Goal: Transaction & Acquisition: Purchase product/service

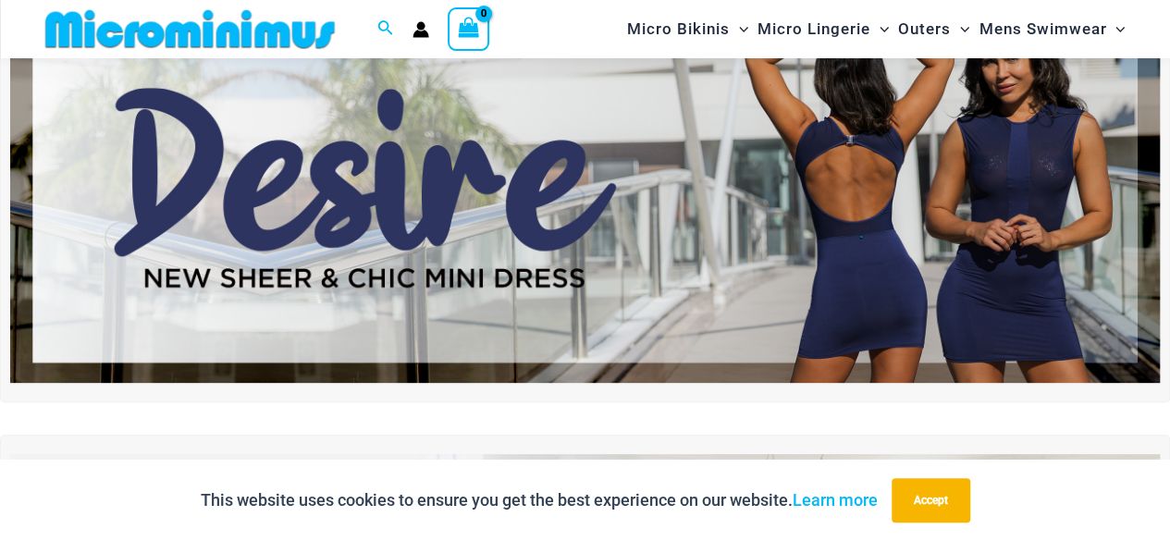
scroll to position [169, 0]
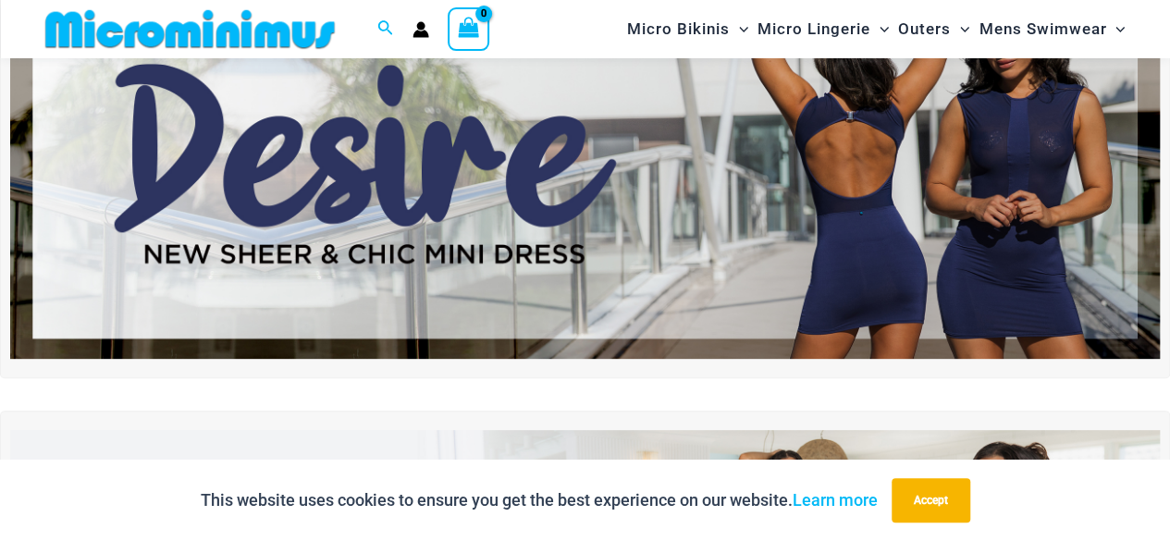
click at [644, 217] on img at bounding box center [585, 164] width 1150 height 390
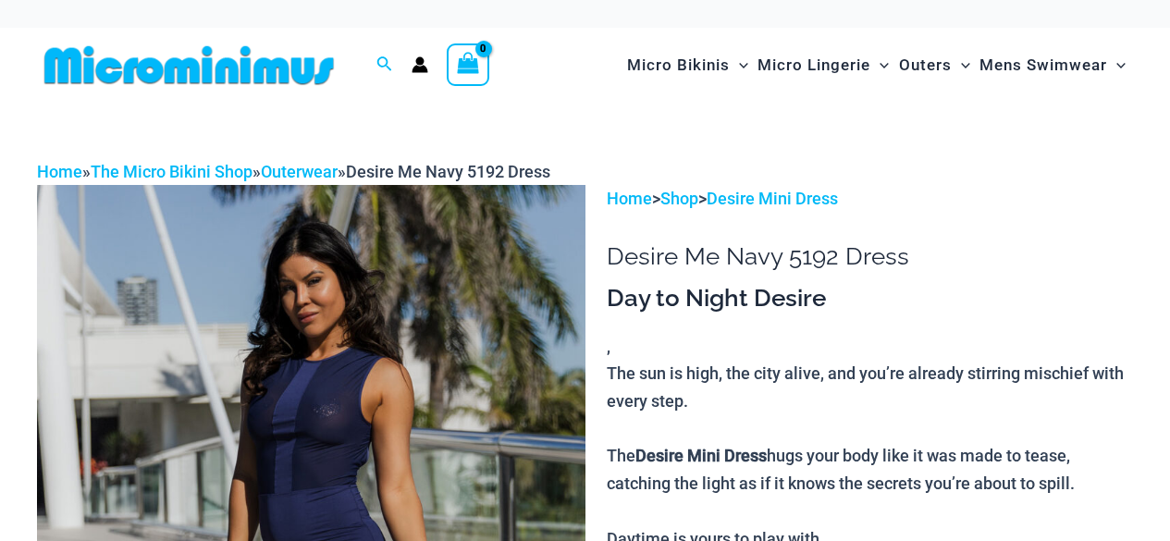
scroll to position [118, 0]
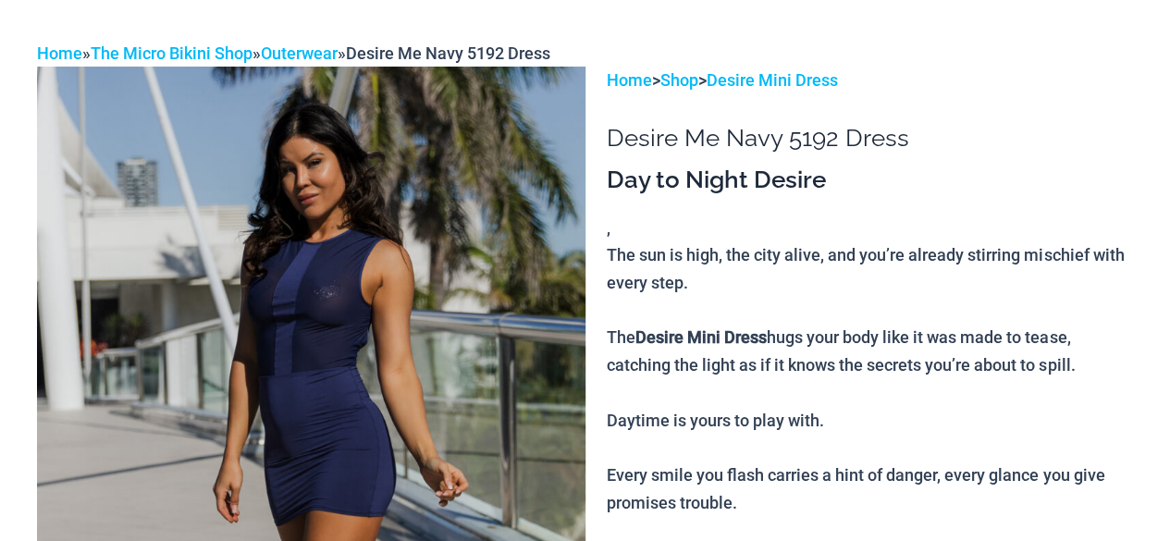
click at [411, 237] on img at bounding box center [311, 478] width 549 height 822
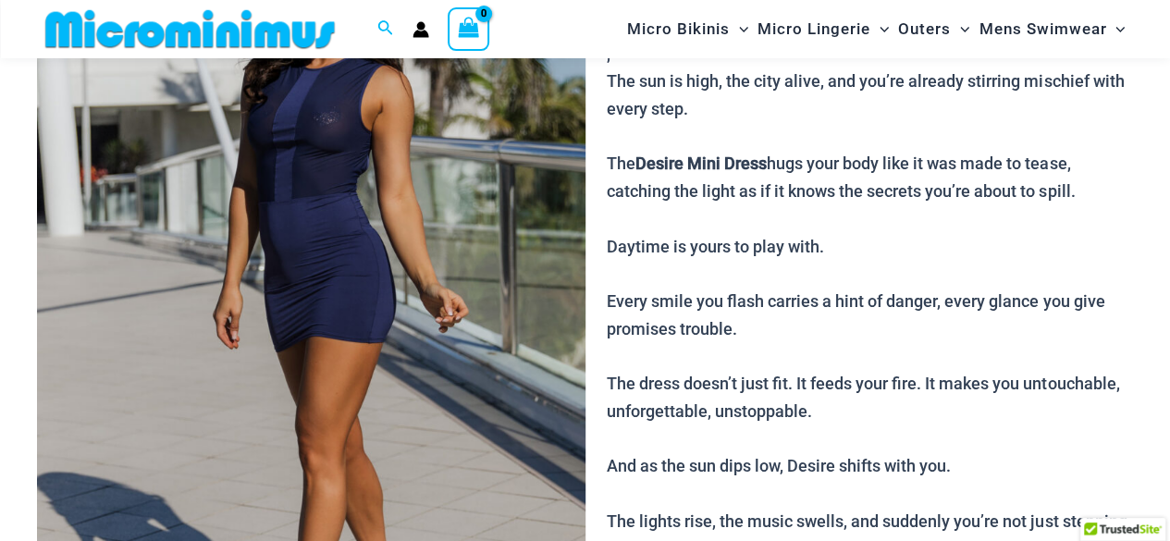
scroll to position [276, 0]
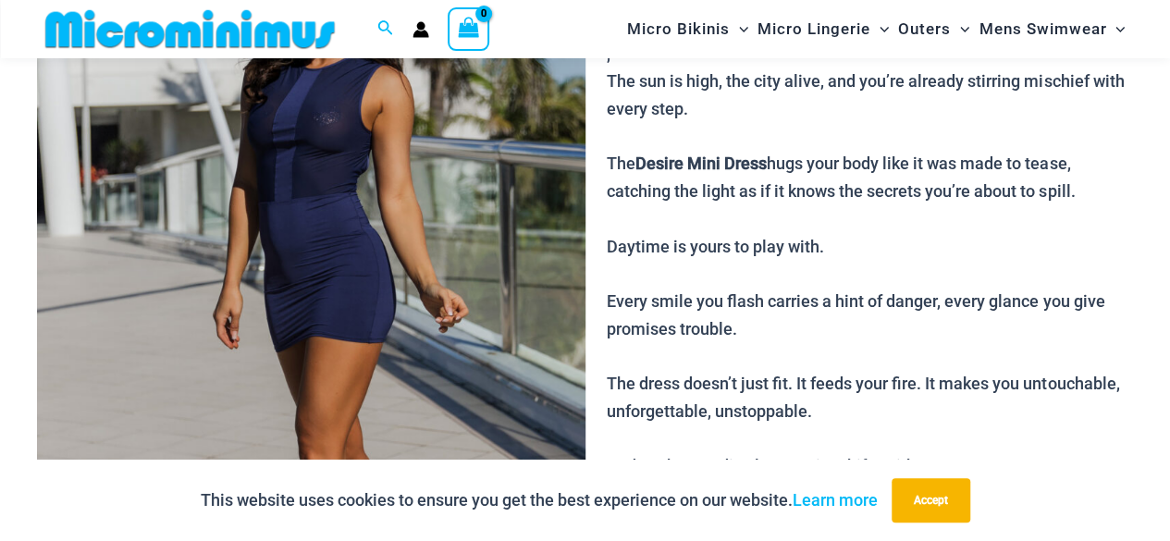
click at [401, 238] on img at bounding box center [311, 304] width 549 height 822
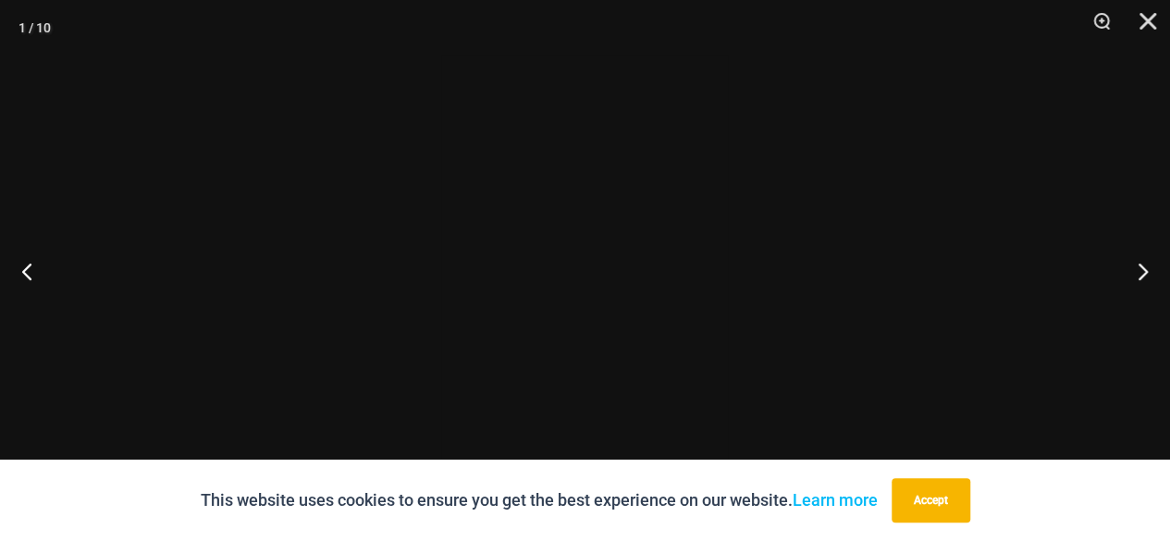
click at [401, 238] on div at bounding box center [585, 270] width 1170 height 541
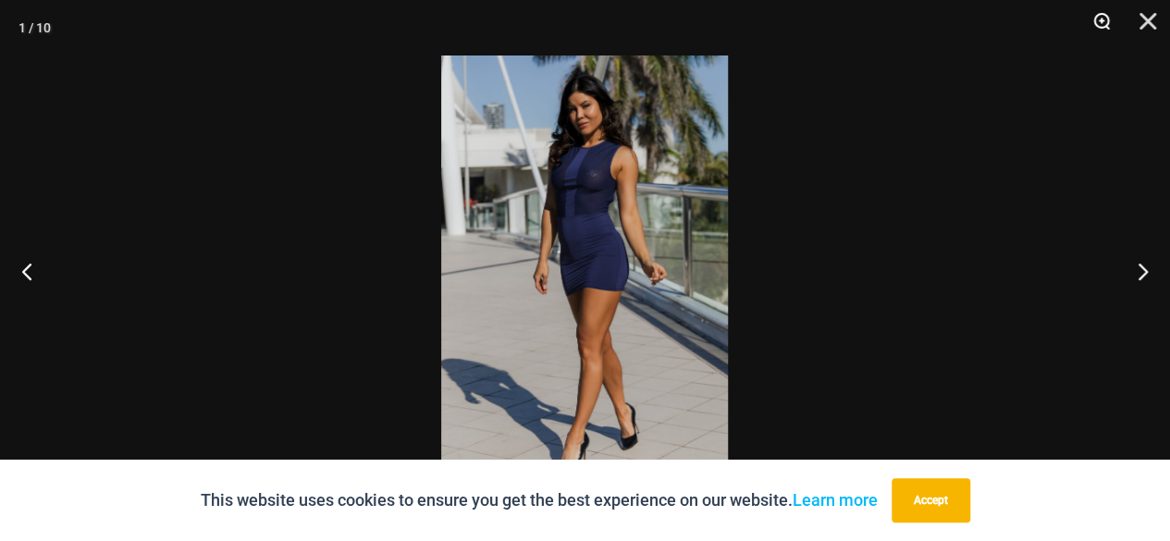
click at [1110, 15] on button "Zoom" at bounding box center [1095, 27] width 46 height 55
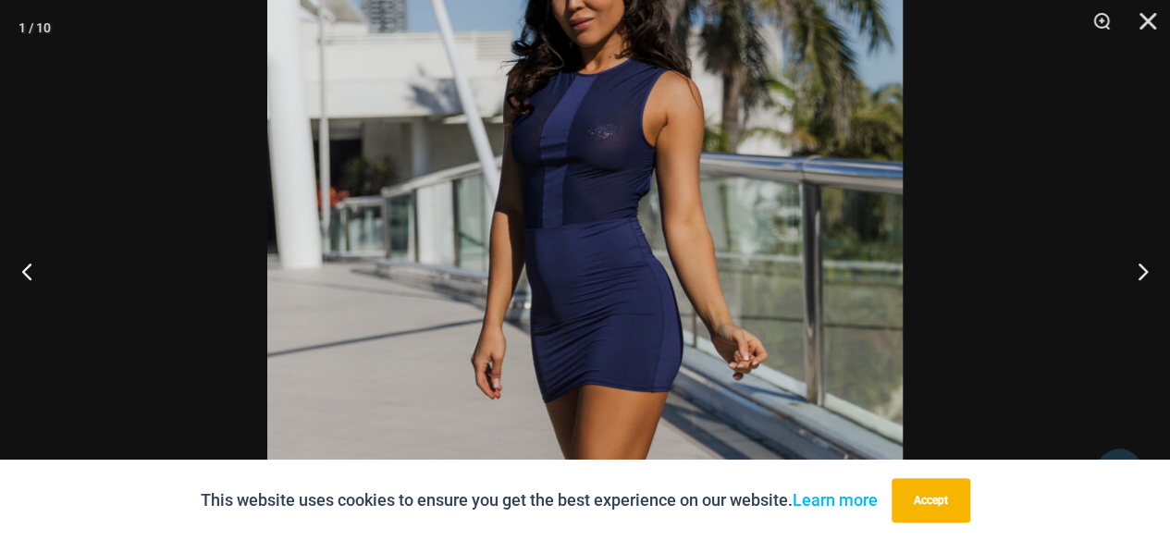
click at [814, 247] on img at bounding box center [584, 347] width 635 height 953
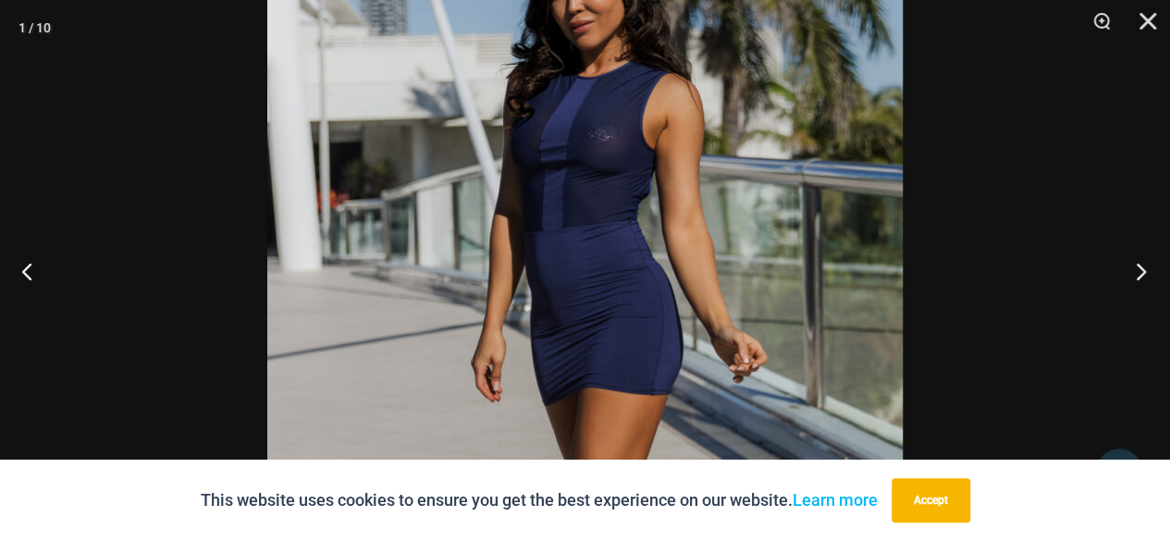
click at [1139, 266] on button "Next" at bounding box center [1135, 271] width 69 height 92
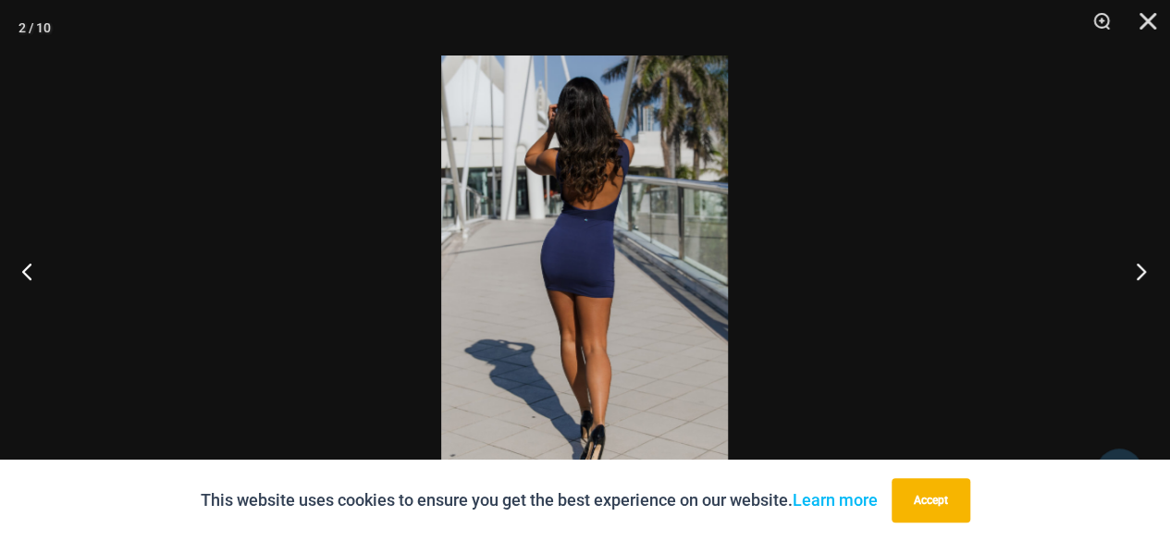
click at [1139, 266] on button "Next" at bounding box center [1135, 271] width 69 height 92
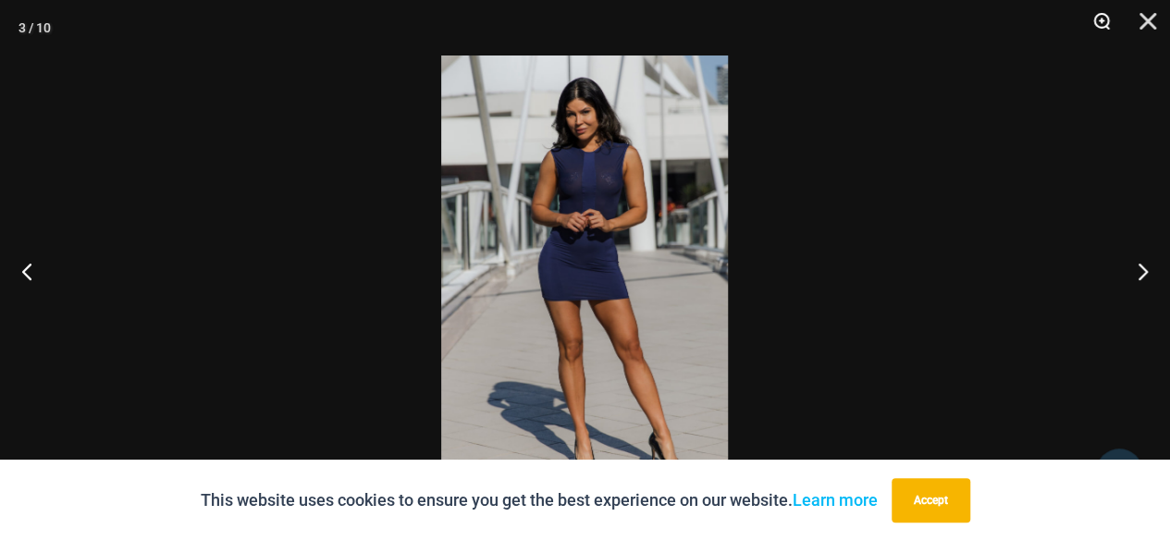
click at [1094, 21] on button "Zoom" at bounding box center [1095, 27] width 46 height 55
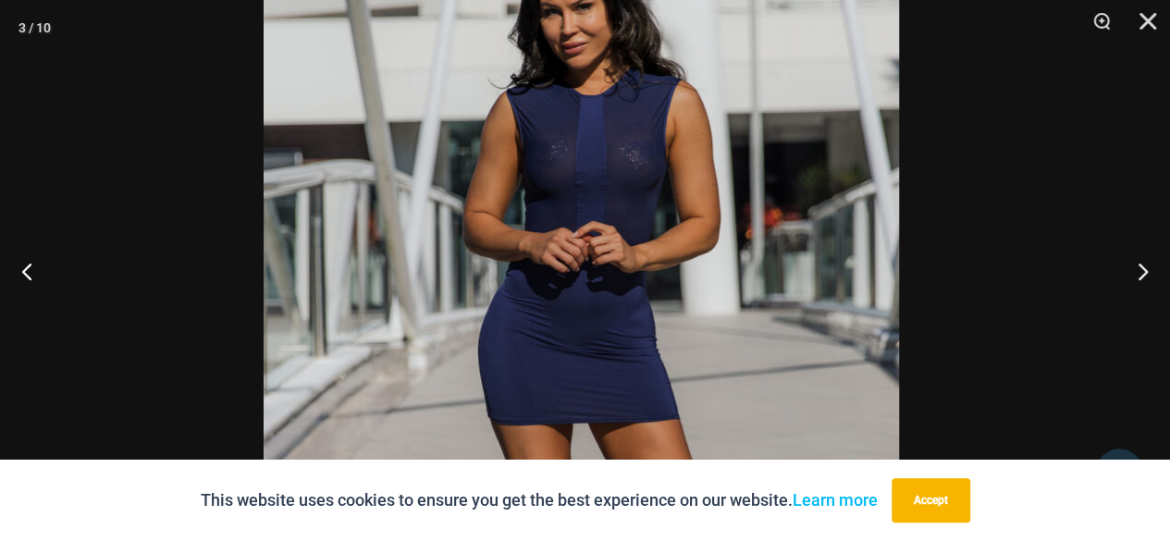
click at [779, 166] on img at bounding box center [581, 358] width 635 height 953
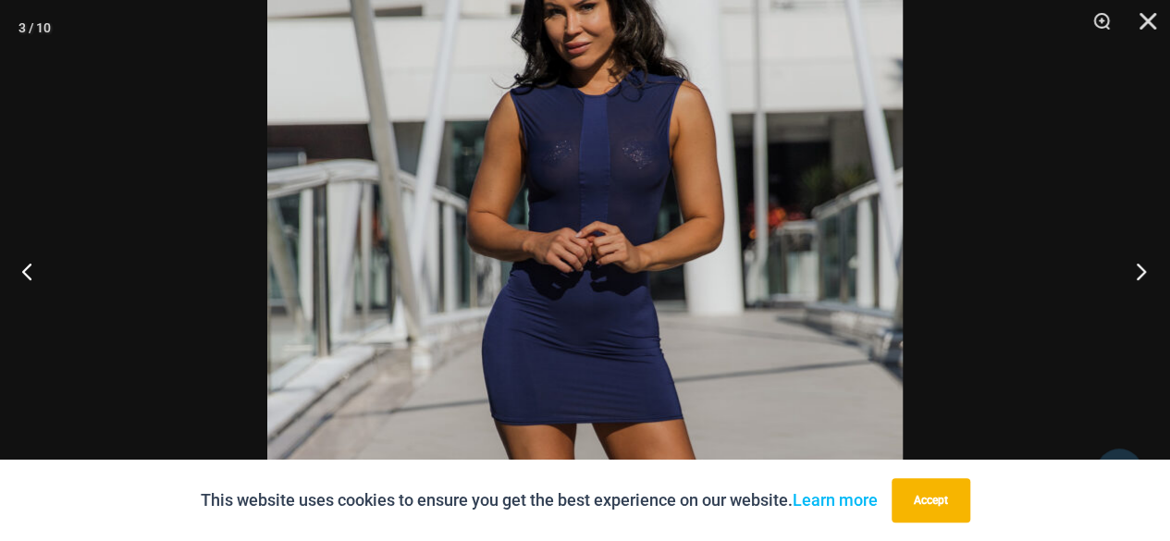
click at [1145, 273] on button "Next" at bounding box center [1135, 271] width 69 height 92
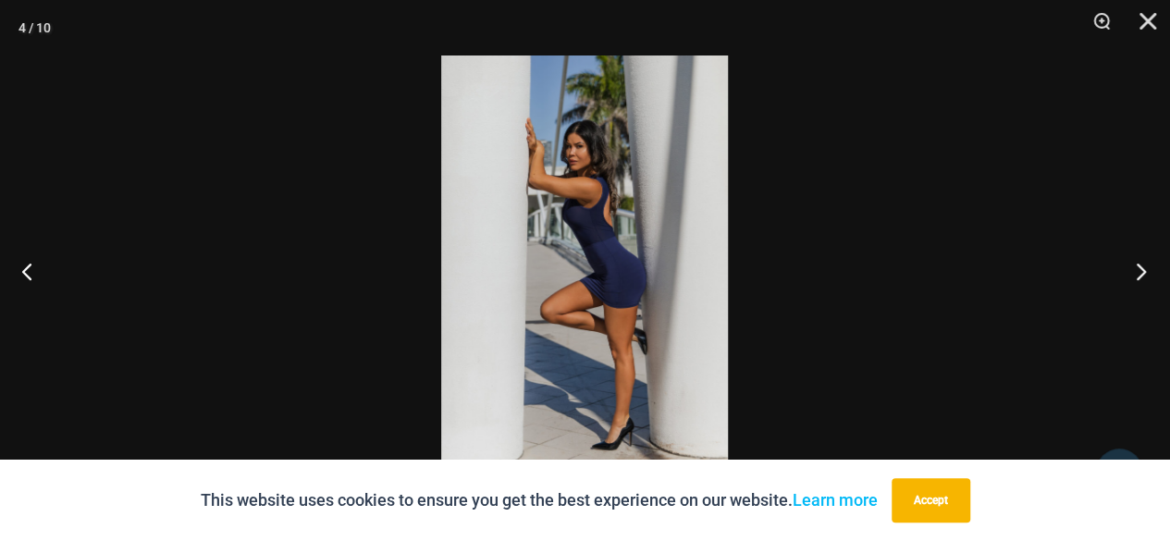
click at [1145, 273] on button "Next" at bounding box center [1135, 271] width 69 height 92
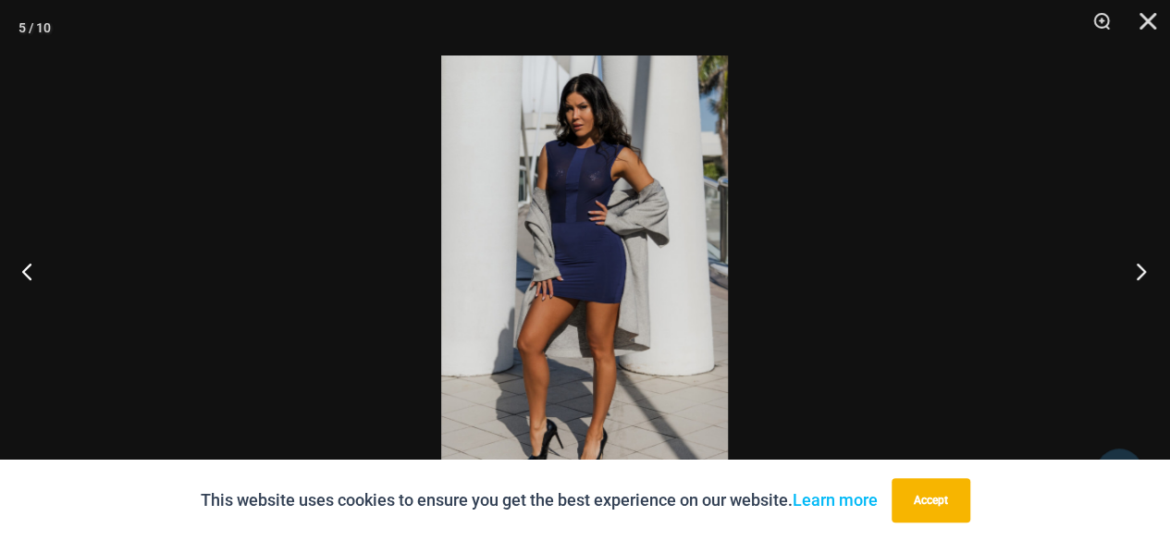
click at [1145, 273] on button "Next" at bounding box center [1135, 271] width 69 height 92
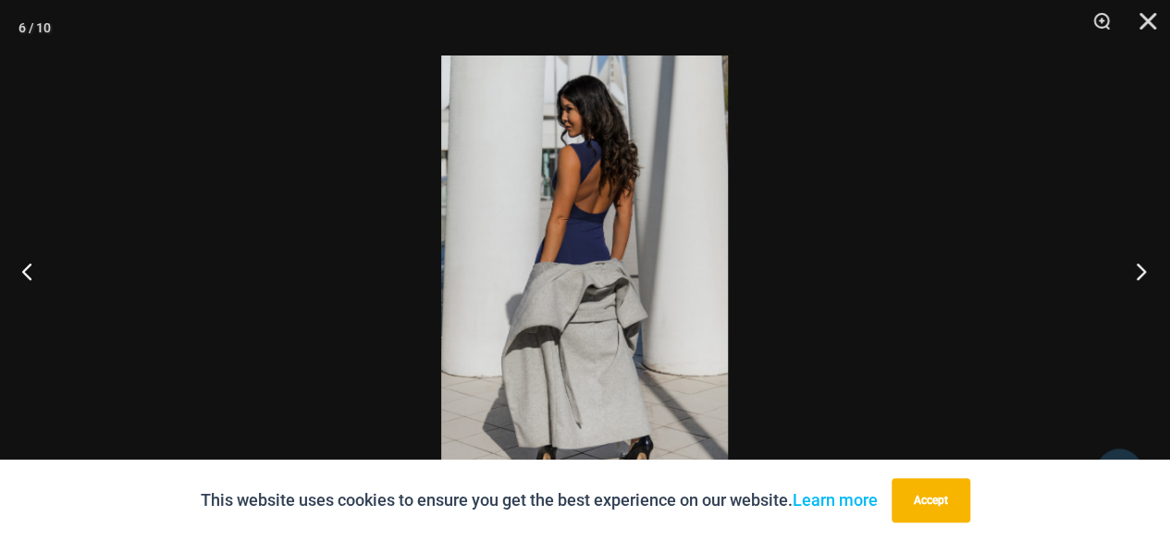
click at [1145, 273] on button "Next" at bounding box center [1135, 271] width 69 height 92
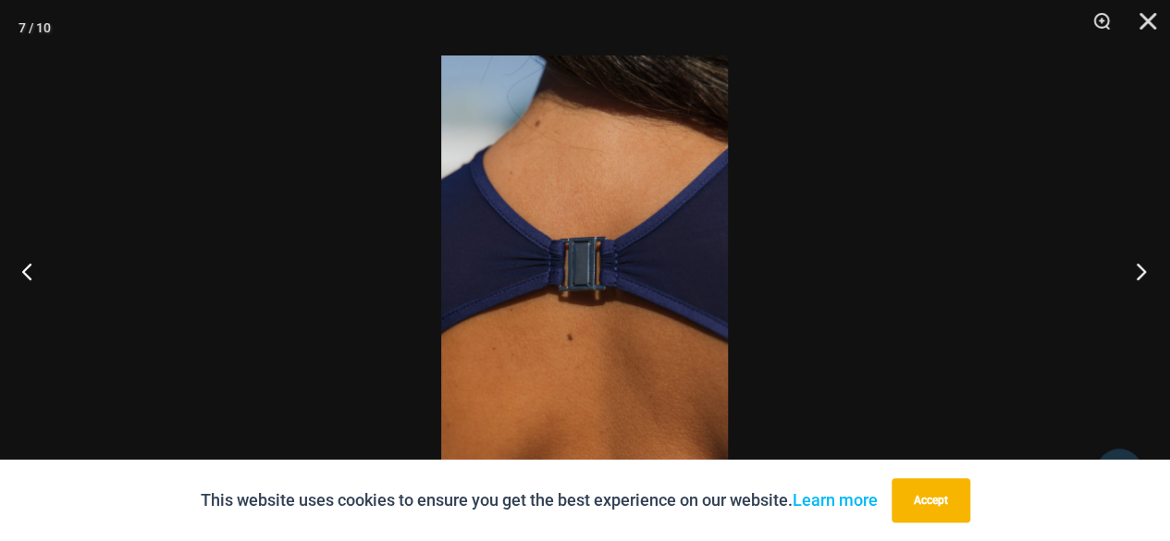
click at [1145, 273] on button "Next" at bounding box center [1135, 271] width 69 height 92
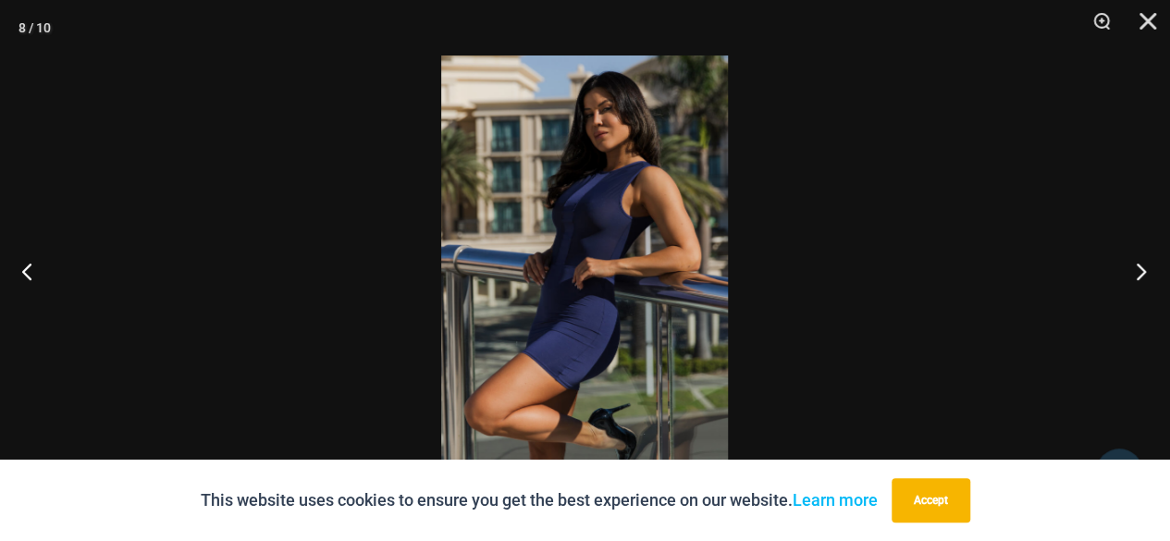
click at [1145, 273] on button "Next" at bounding box center [1135, 271] width 69 height 92
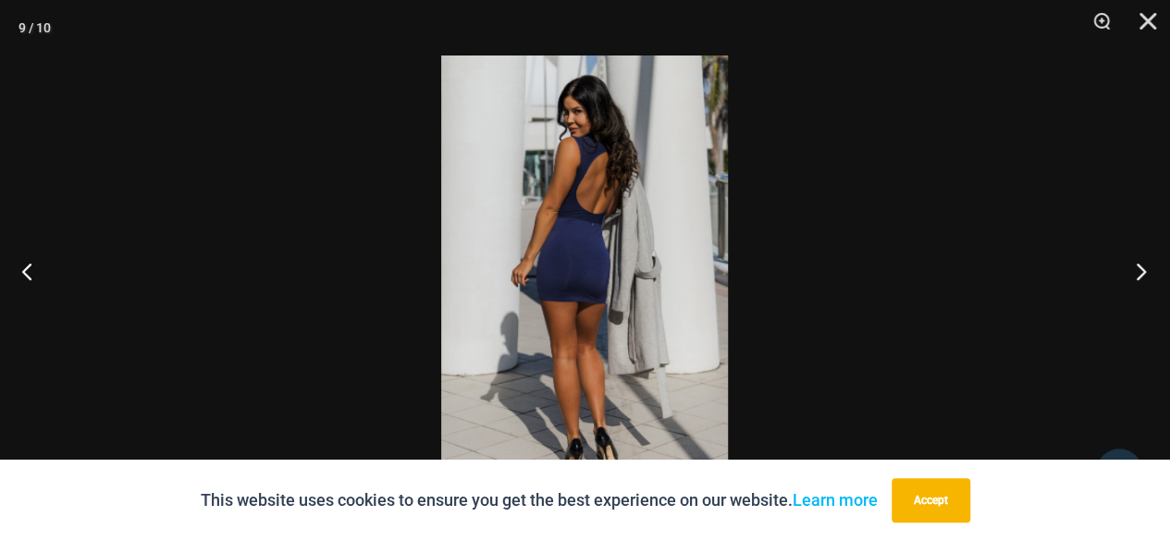
click at [1145, 273] on button "Next" at bounding box center [1135, 271] width 69 height 92
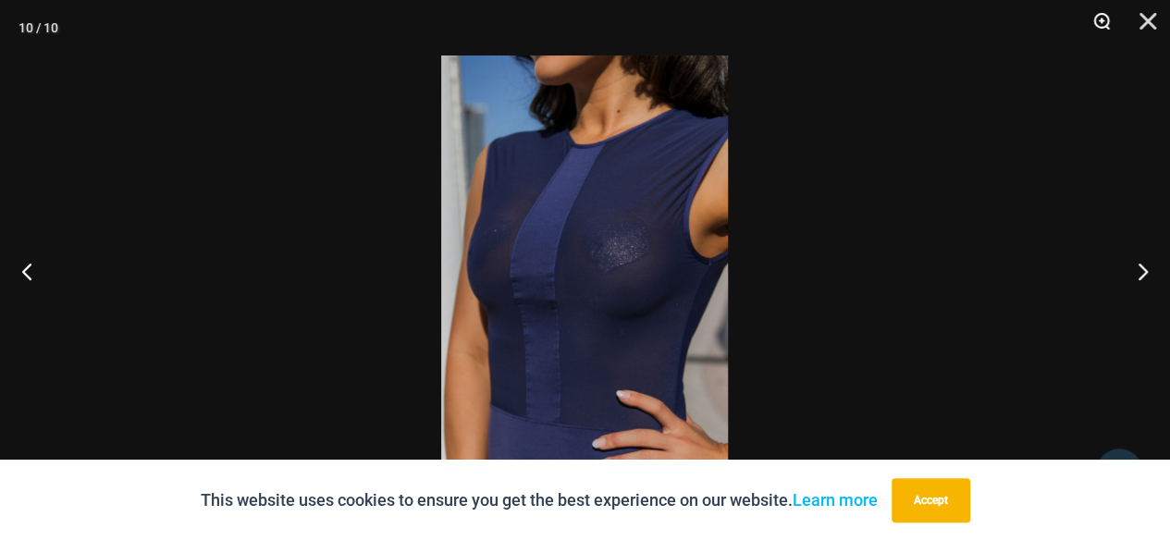
click at [1099, 18] on button "Zoom" at bounding box center [1095, 27] width 46 height 55
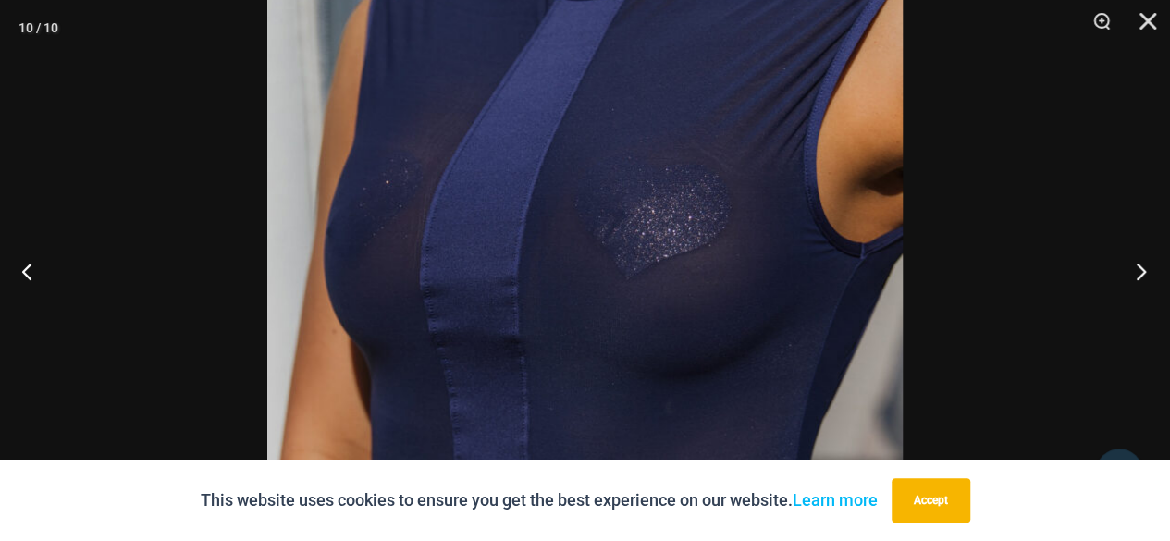
click at [1146, 278] on button "Next" at bounding box center [1135, 271] width 69 height 92
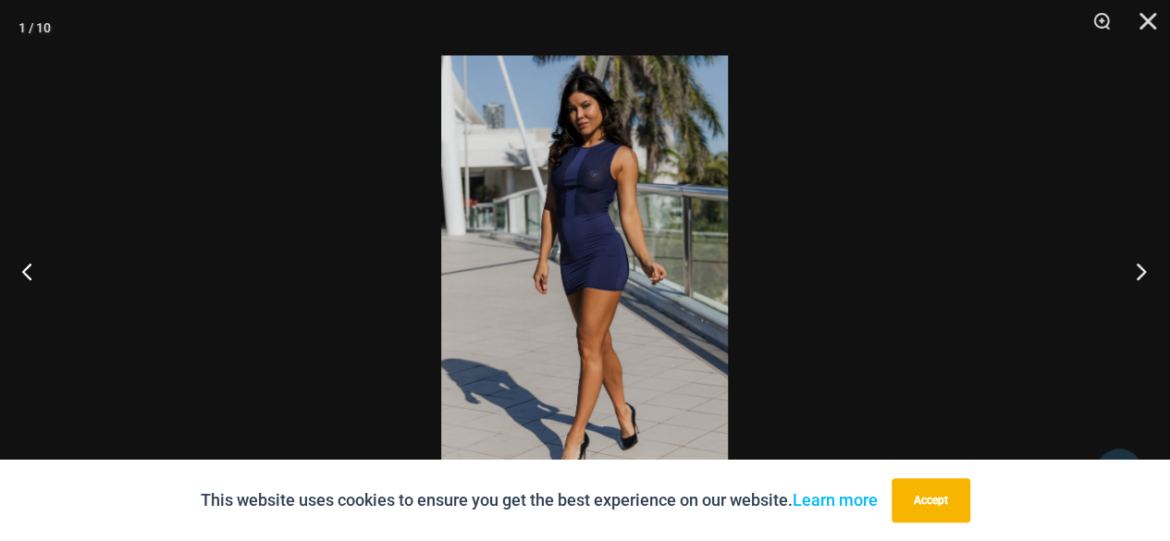
click at [1146, 278] on button "Next" at bounding box center [1135, 271] width 69 height 92
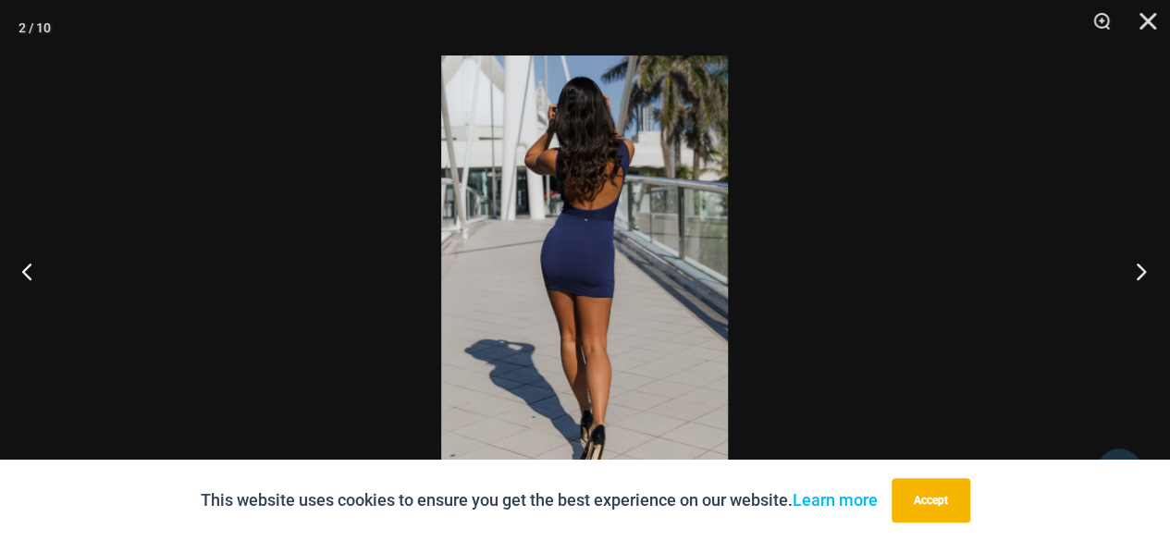
click at [1146, 278] on button "Next" at bounding box center [1135, 271] width 69 height 92
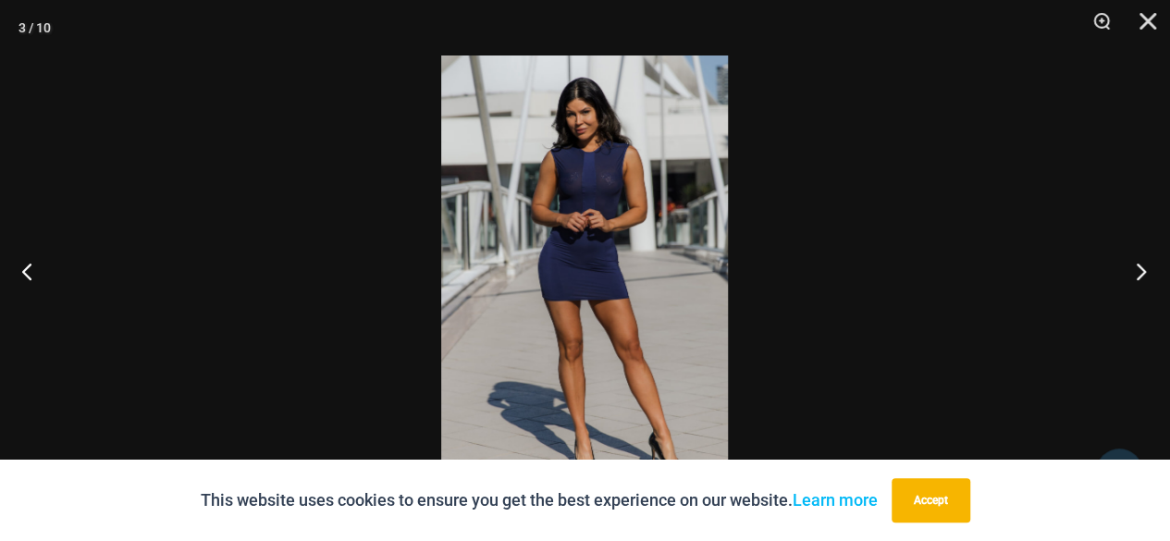
click at [1146, 278] on button "Next" at bounding box center [1135, 271] width 69 height 92
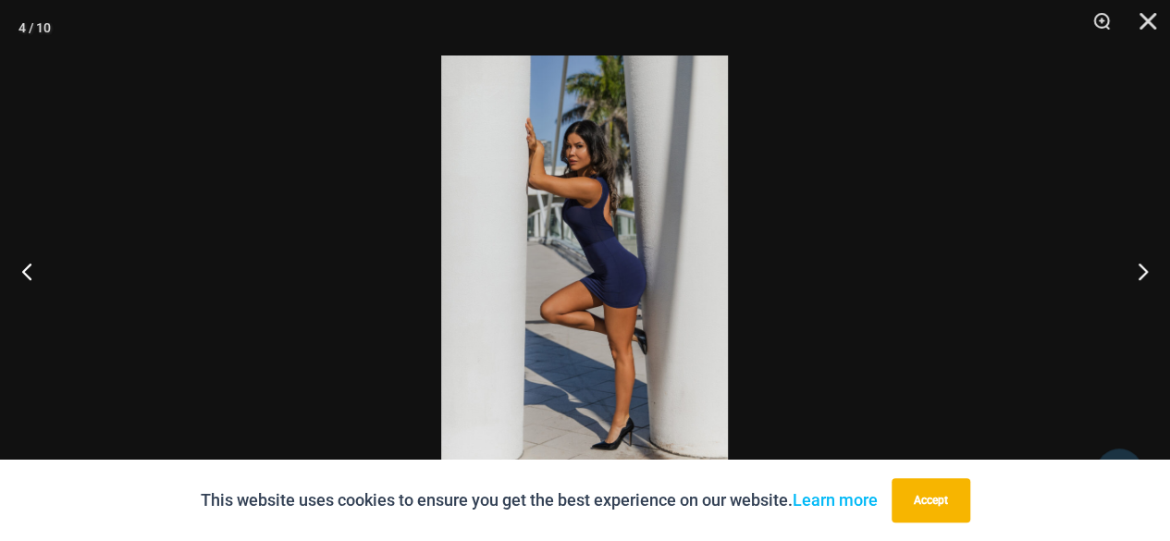
click at [1067, 149] on div at bounding box center [585, 270] width 1170 height 541
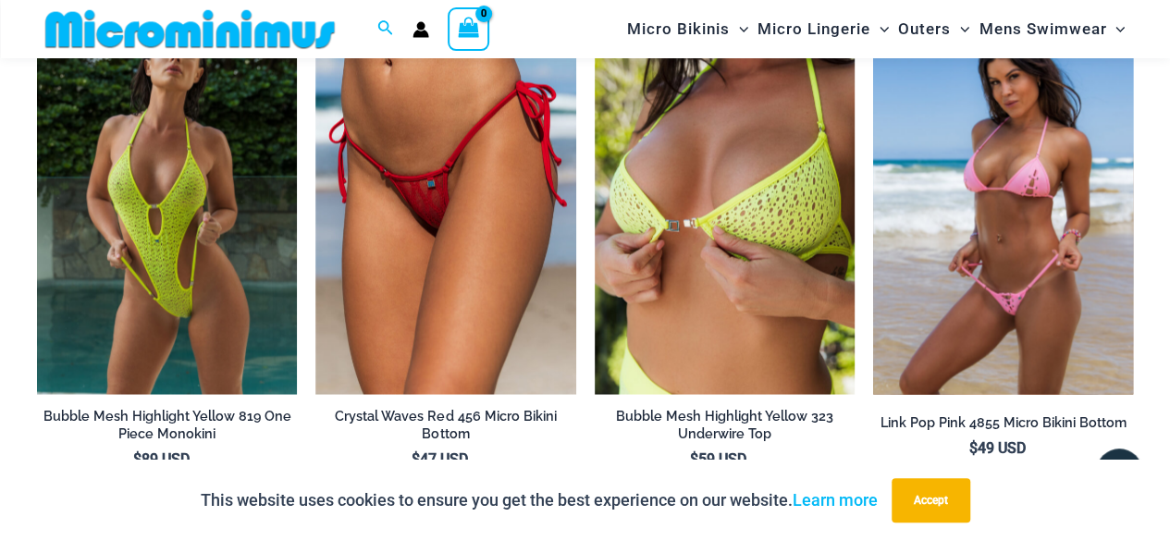
scroll to position [1848, 0]
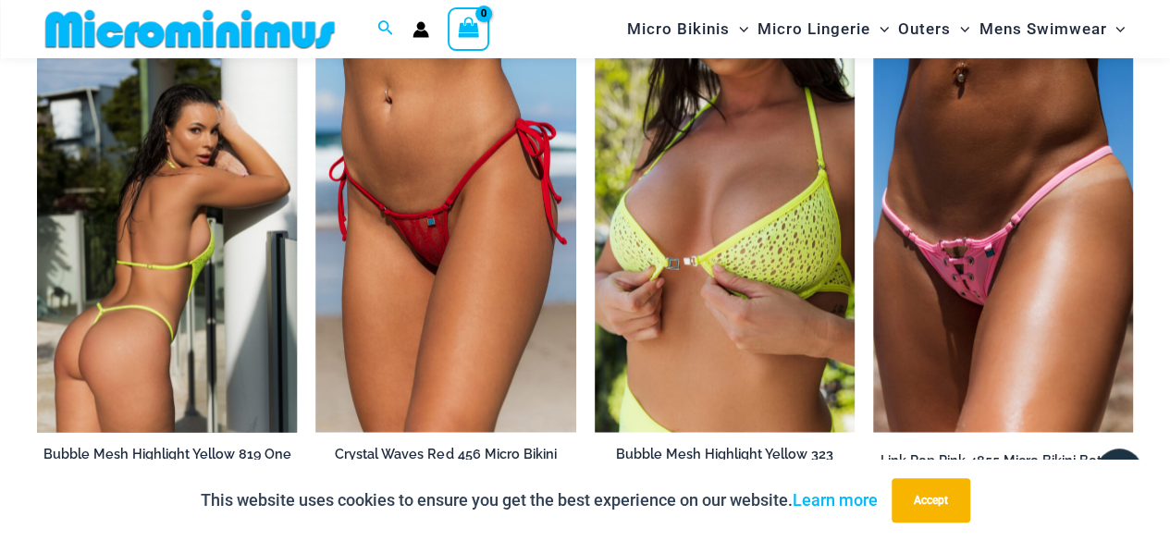
click at [196, 216] on img at bounding box center [167, 238] width 260 height 390
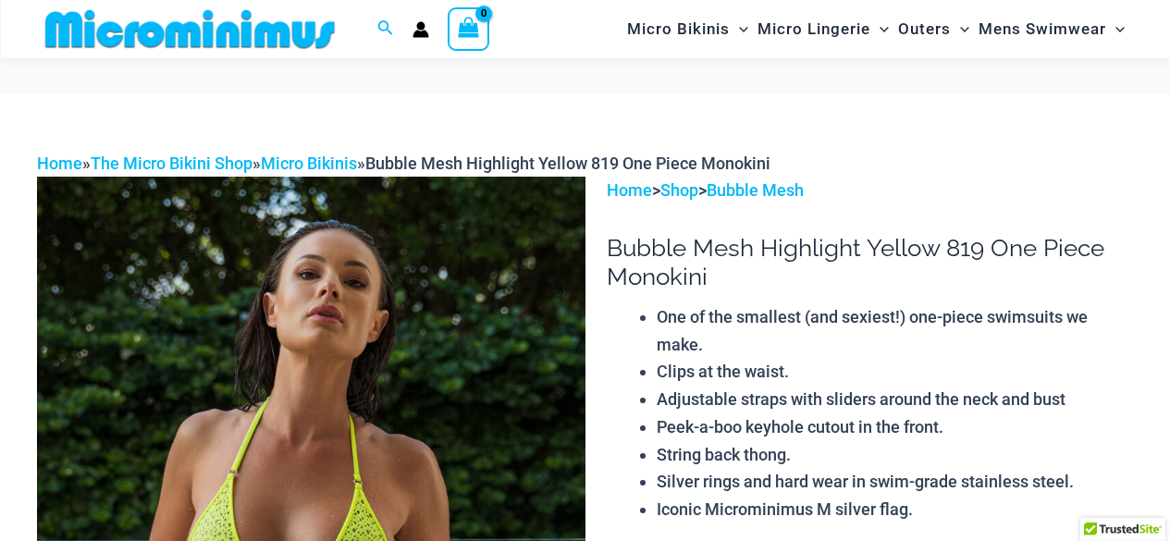
scroll to position [276, 0]
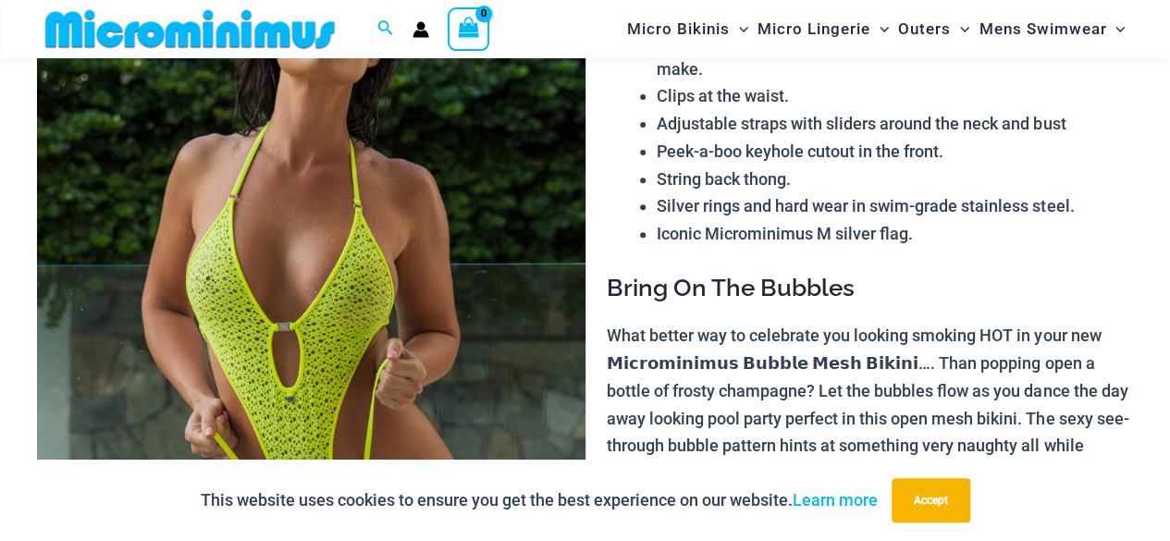
click at [313, 226] on img at bounding box center [311, 312] width 549 height 822
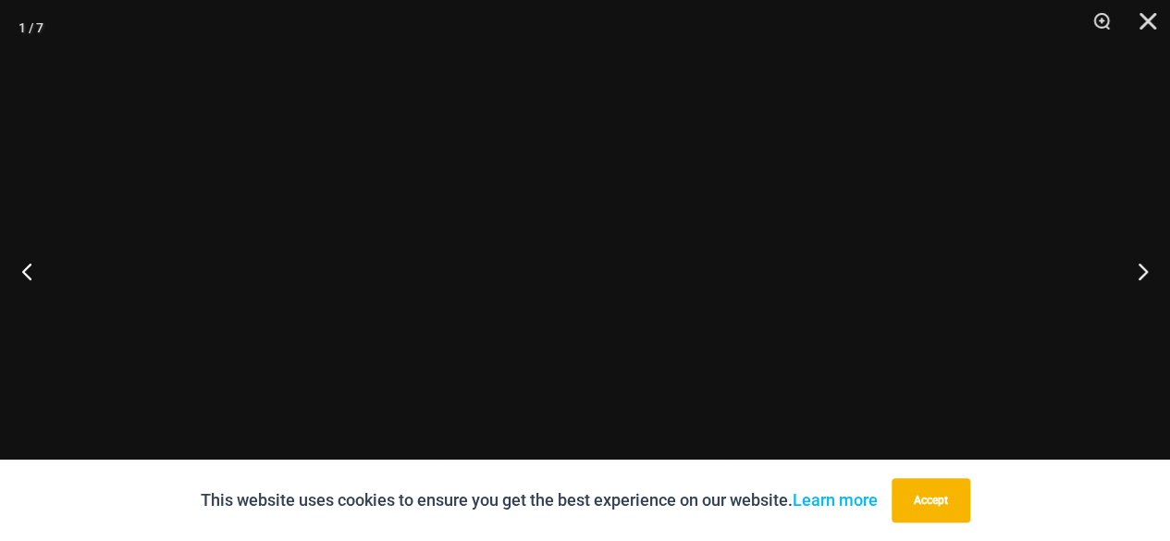
click at [313, 226] on div at bounding box center [585, 270] width 1170 height 541
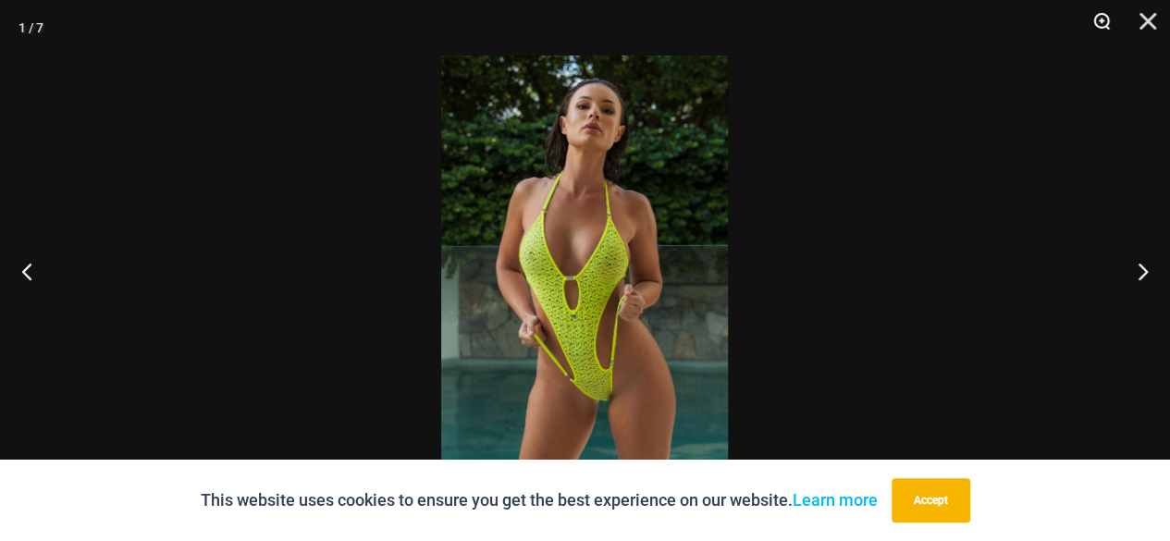
click at [1102, 18] on button "Zoom" at bounding box center [1095, 27] width 46 height 55
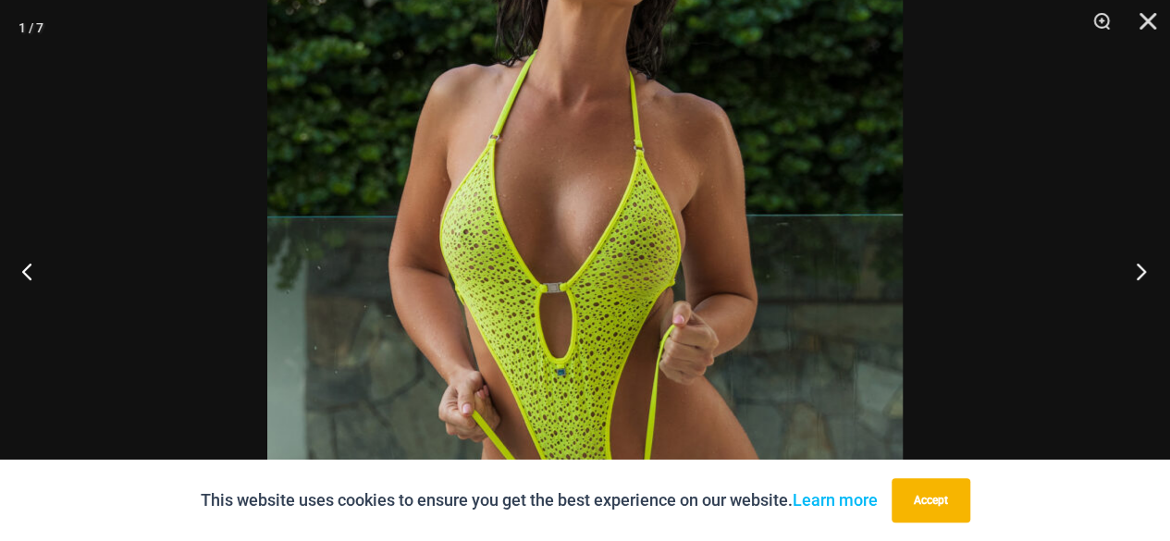
click at [1136, 269] on button "Next" at bounding box center [1135, 271] width 69 height 92
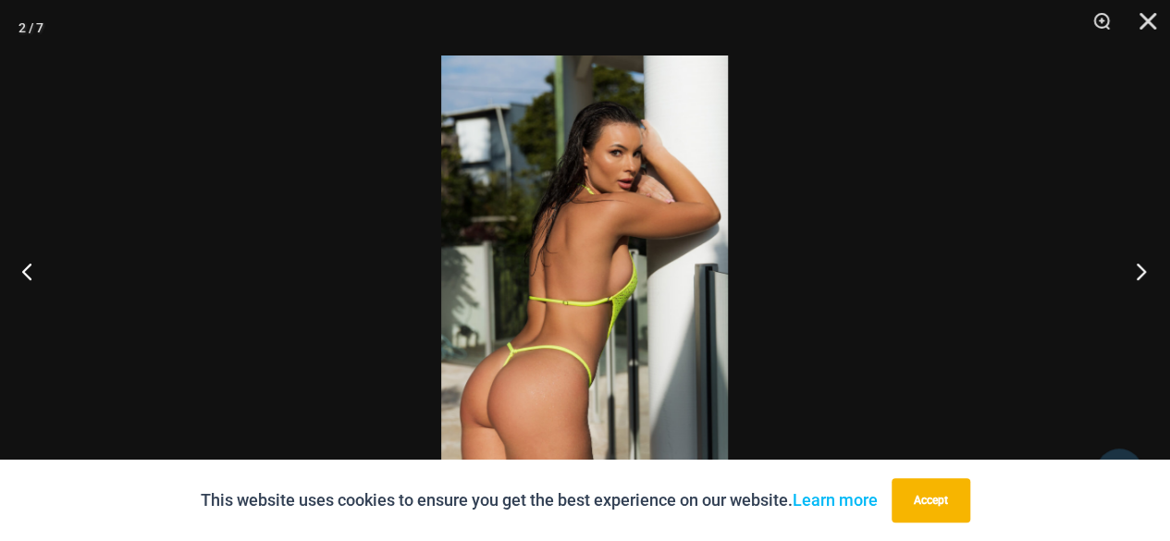
click at [1136, 269] on button "Next" at bounding box center [1135, 271] width 69 height 92
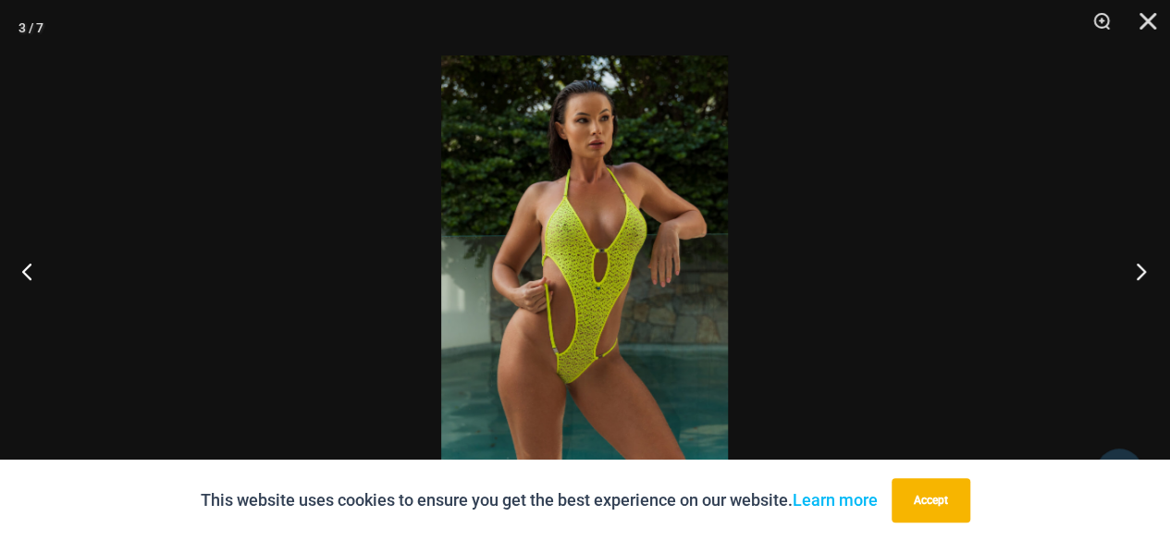
click at [1136, 269] on button "Next" at bounding box center [1135, 271] width 69 height 92
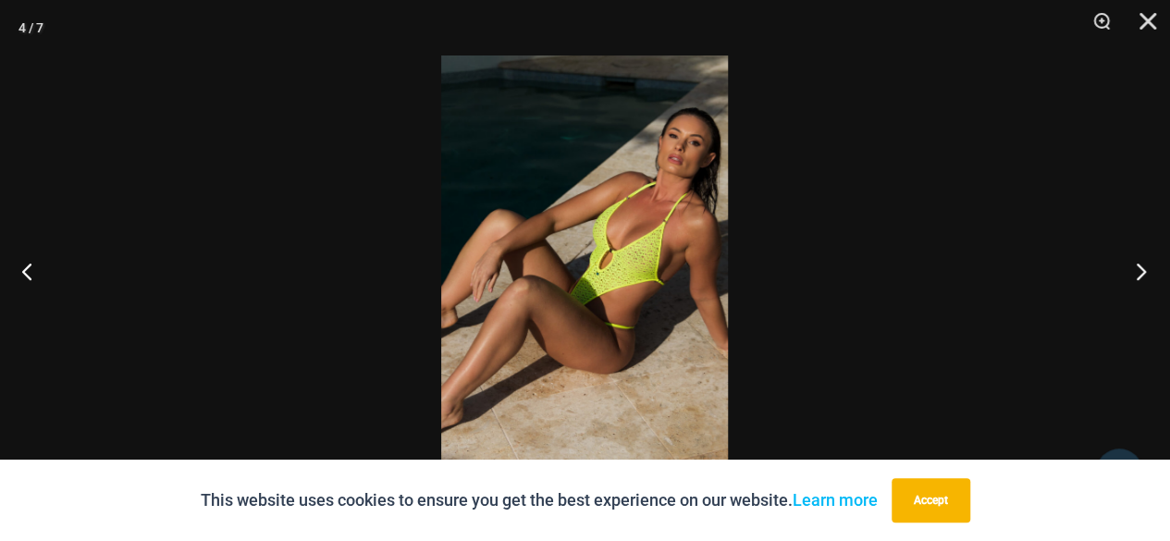
click at [1136, 269] on button "Next" at bounding box center [1135, 271] width 69 height 92
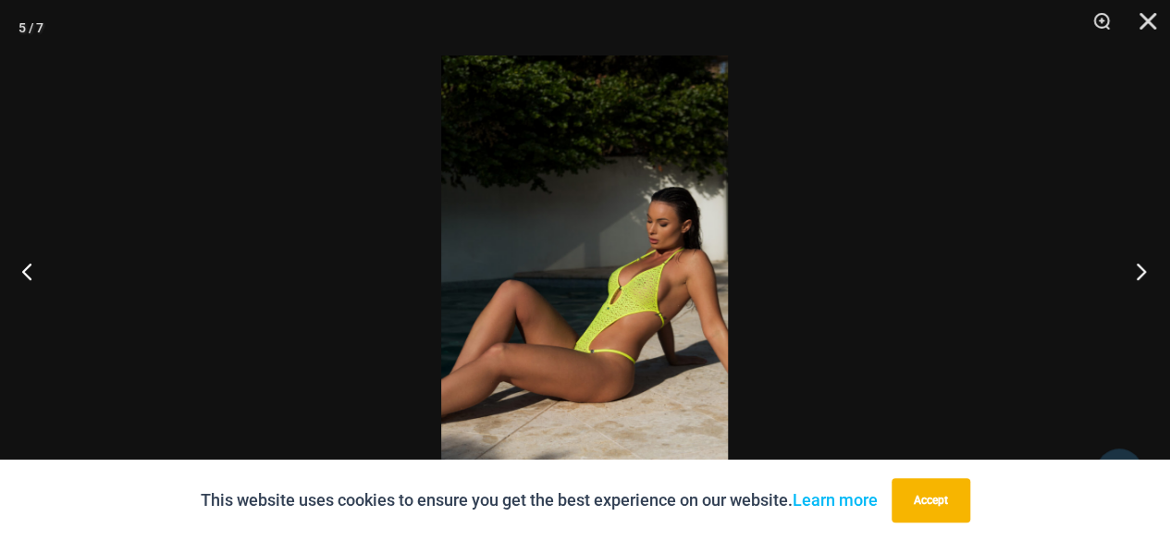
click at [1136, 269] on button "Next" at bounding box center [1135, 271] width 69 height 92
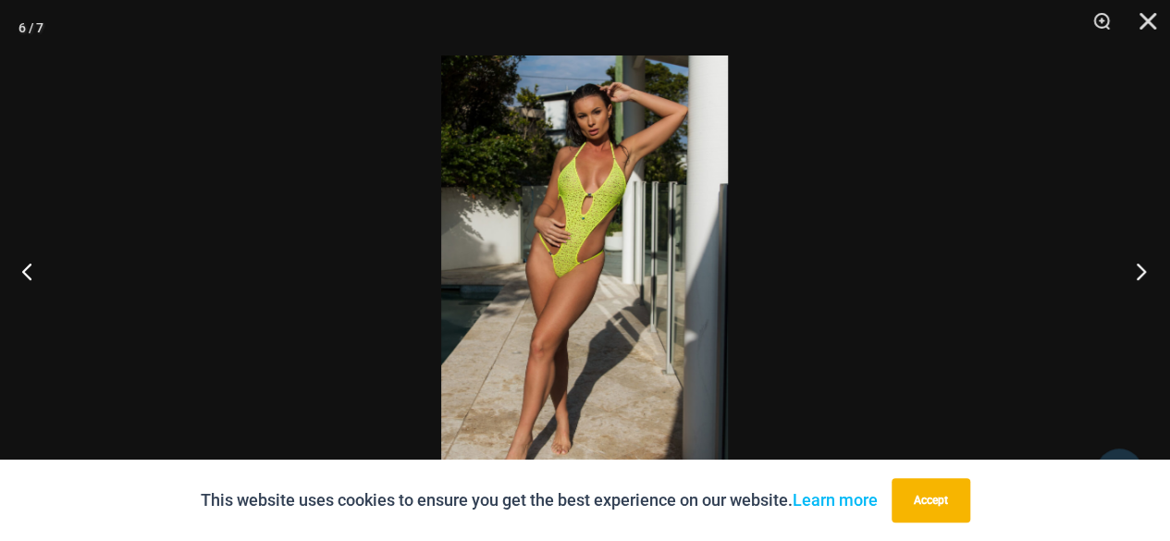
click at [1136, 269] on button "Next" at bounding box center [1135, 271] width 69 height 92
